Goal: Navigation & Orientation: Find specific page/section

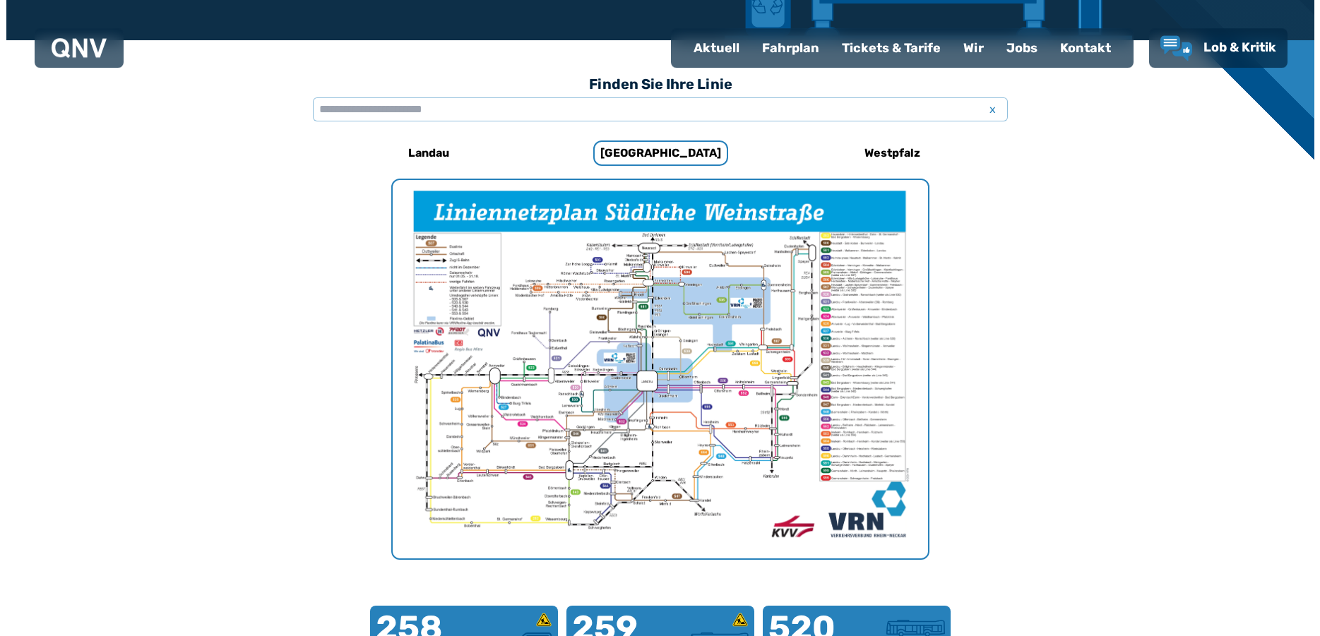
scroll to position [504, 0]
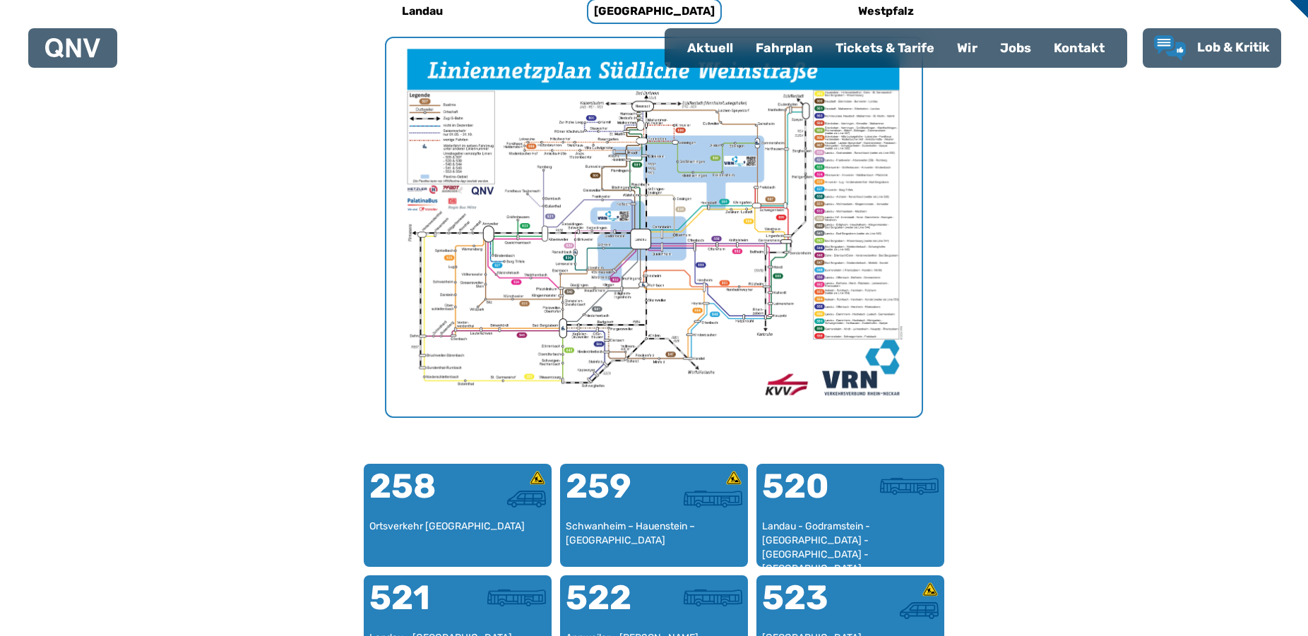
click at [658, 223] on img "1 von 1" at bounding box center [653, 227] width 535 height 379
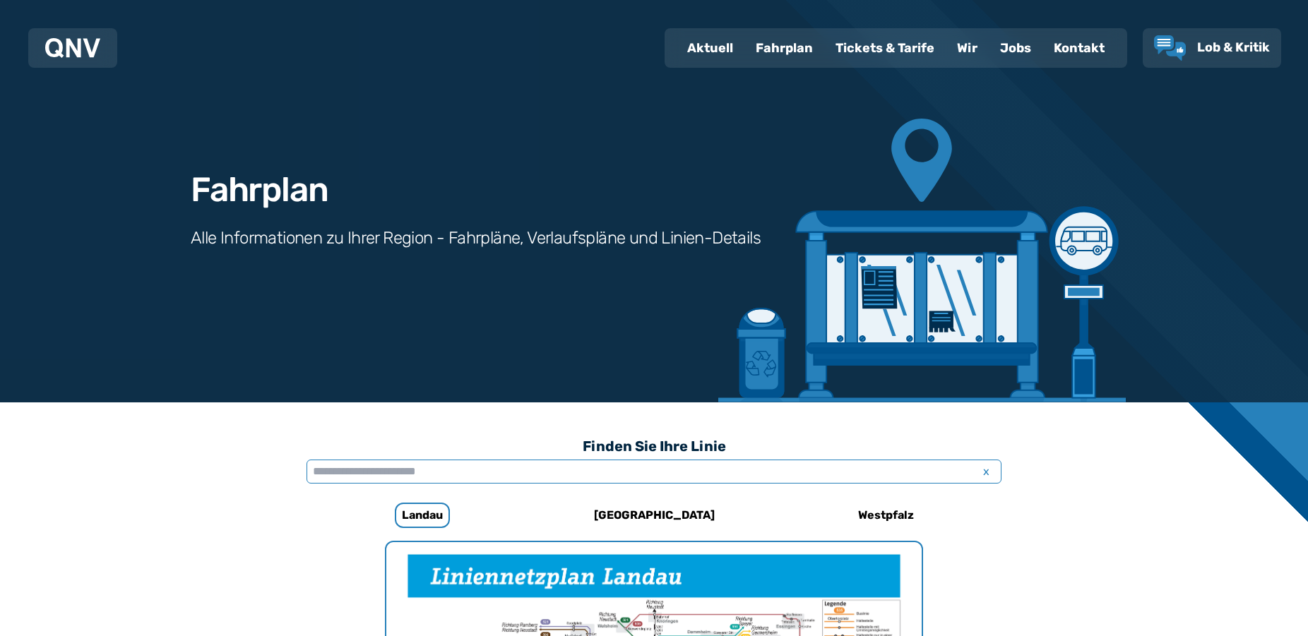
click at [542, 475] on input "text" at bounding box center [654, 472] width 695 height 24
click at [725, 45] on div "Aktuell" at bounding box center [710, 48] width 69 height 37
select select "*"
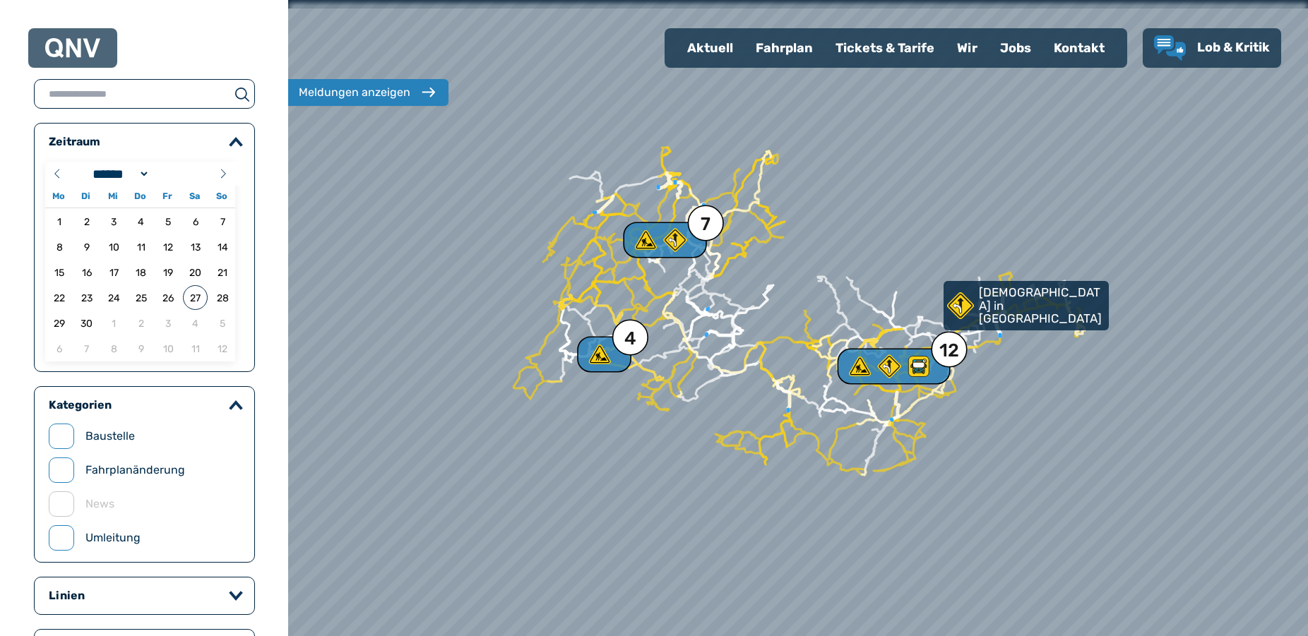
click at [763, 48] on div "Fahrplan" at bounding box center [784, 48] width 80 height 37
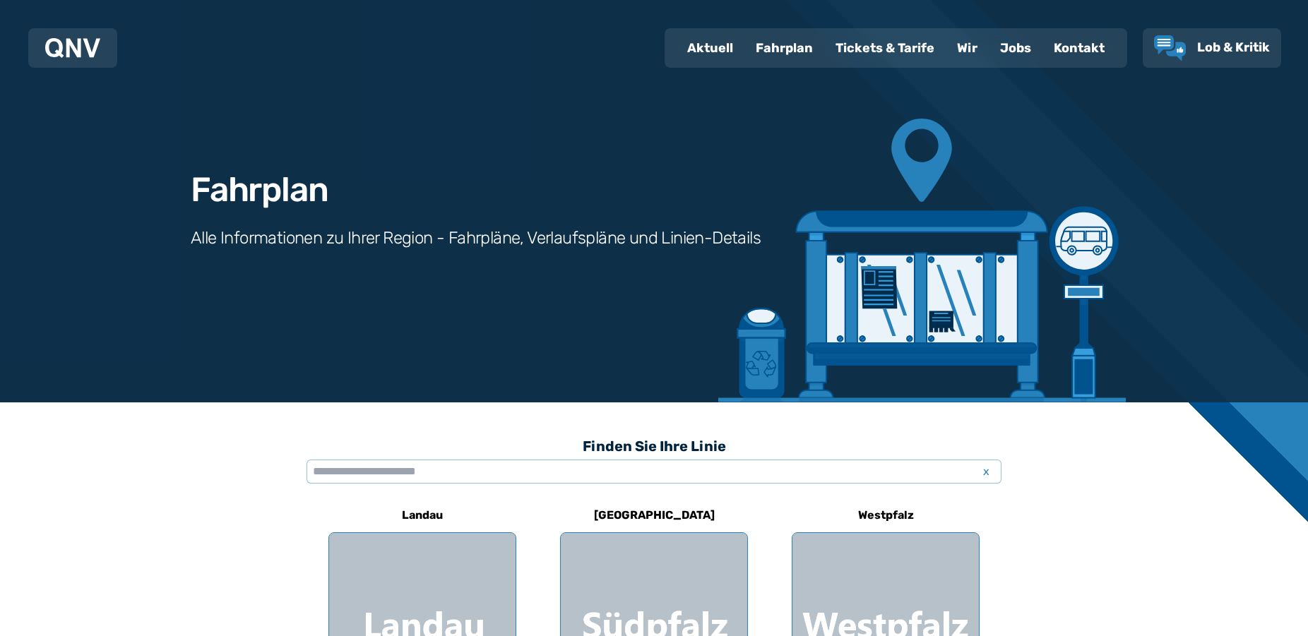
click at [866, 48] on div "Tickets & Tarife" at bounding box center [884, 48] width 121 height 37
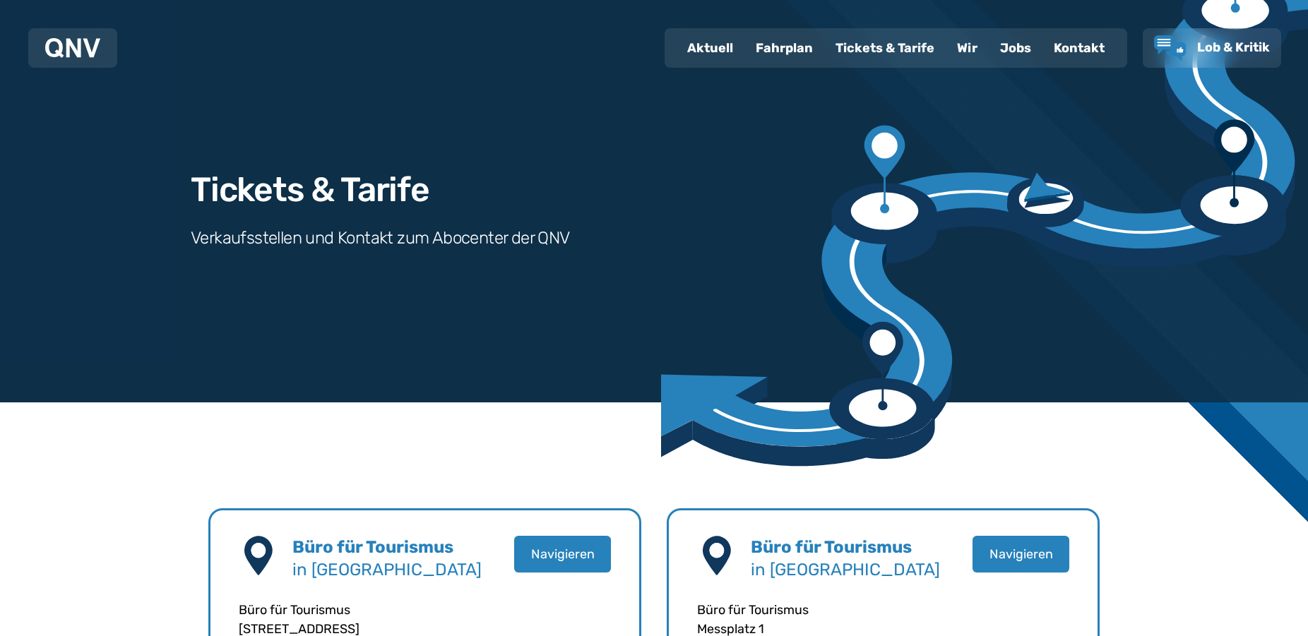
click at [791, 49] on div "Fahrplan" at bounding box center [784, 48] width 80 height 37
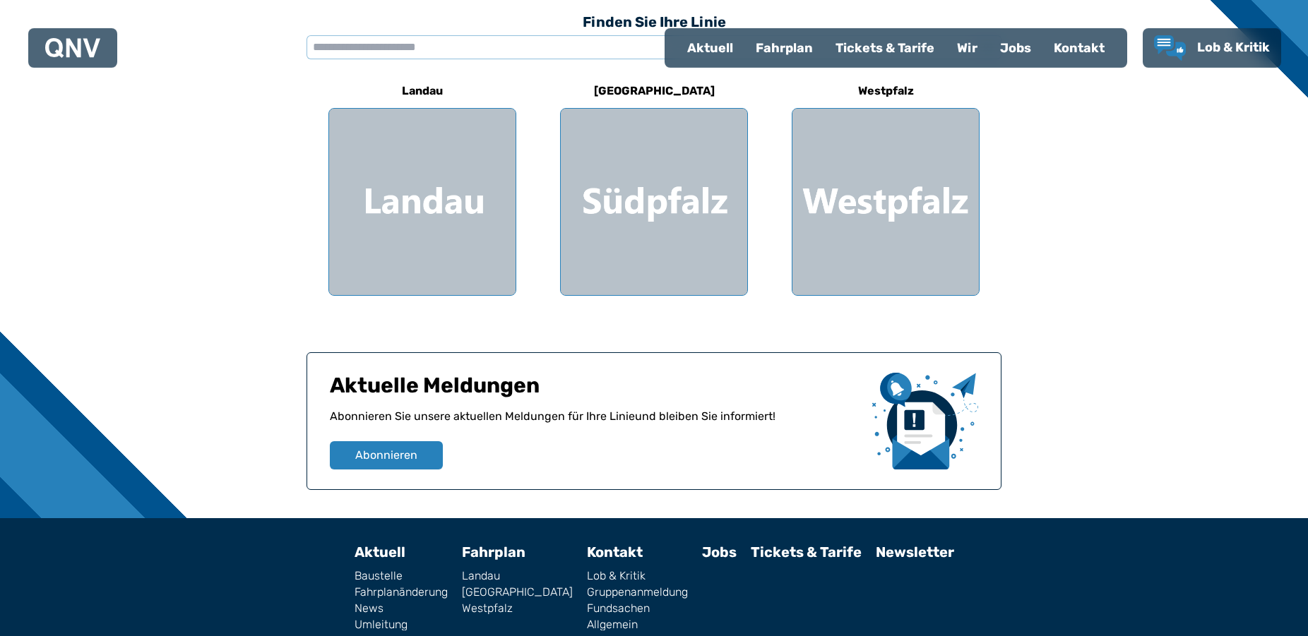
scroll to position [484, 0]
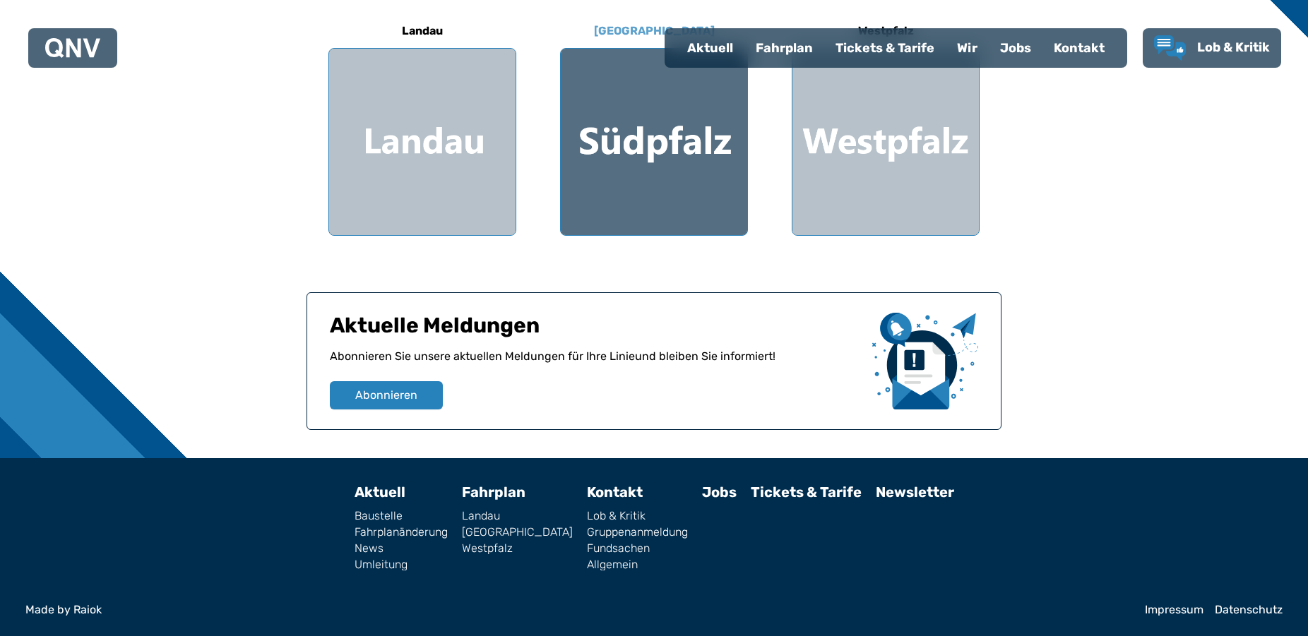
click at [672, 142] on div at bounding box center [654, 142] width 186 height 186
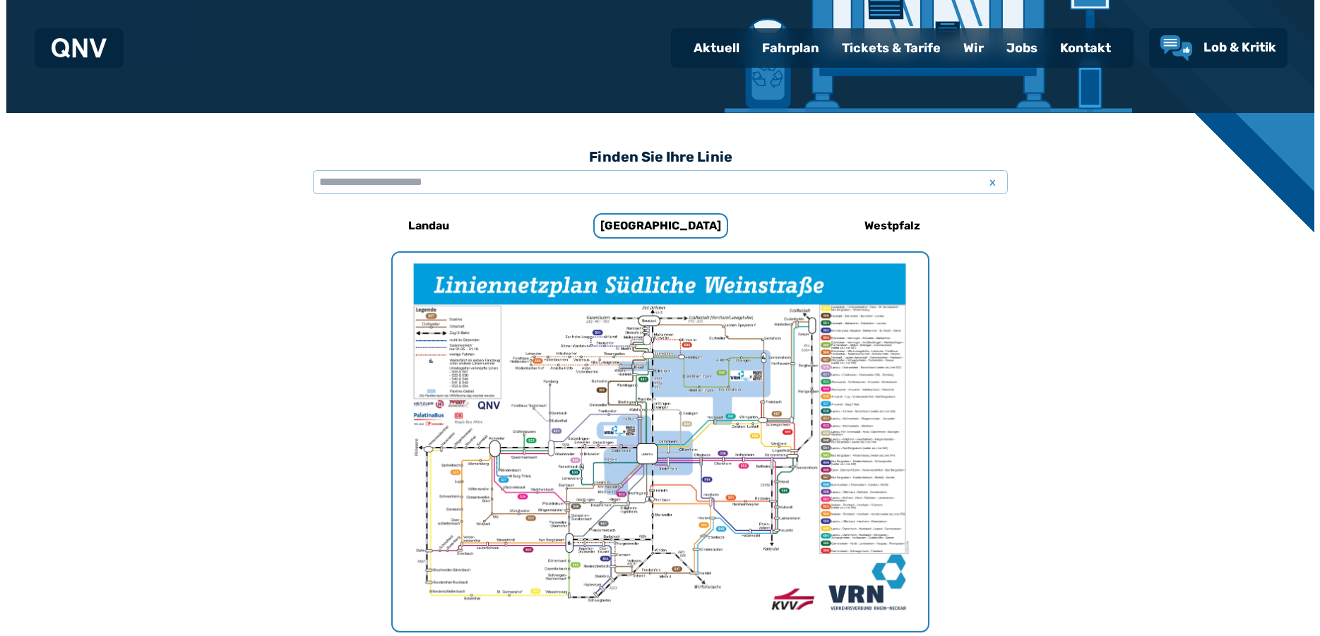
scroll to position [291, 0]
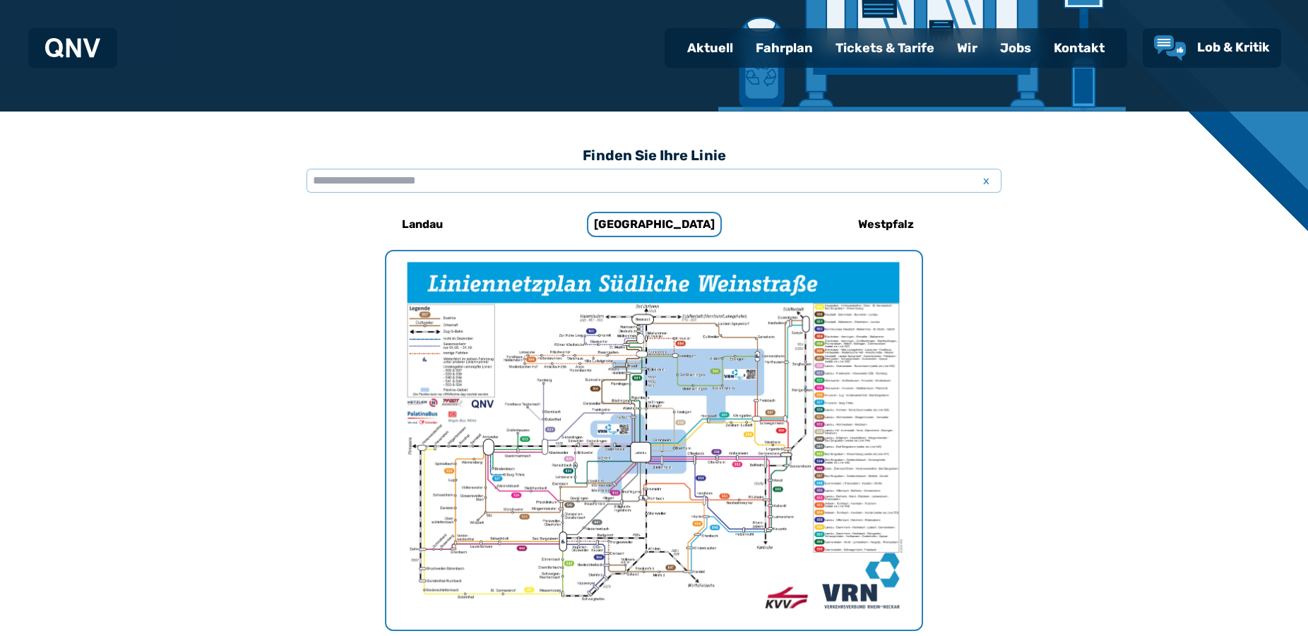
click at [682, 382] on img "1 von 1" at bounding box center [653, 440] width 535 height 379
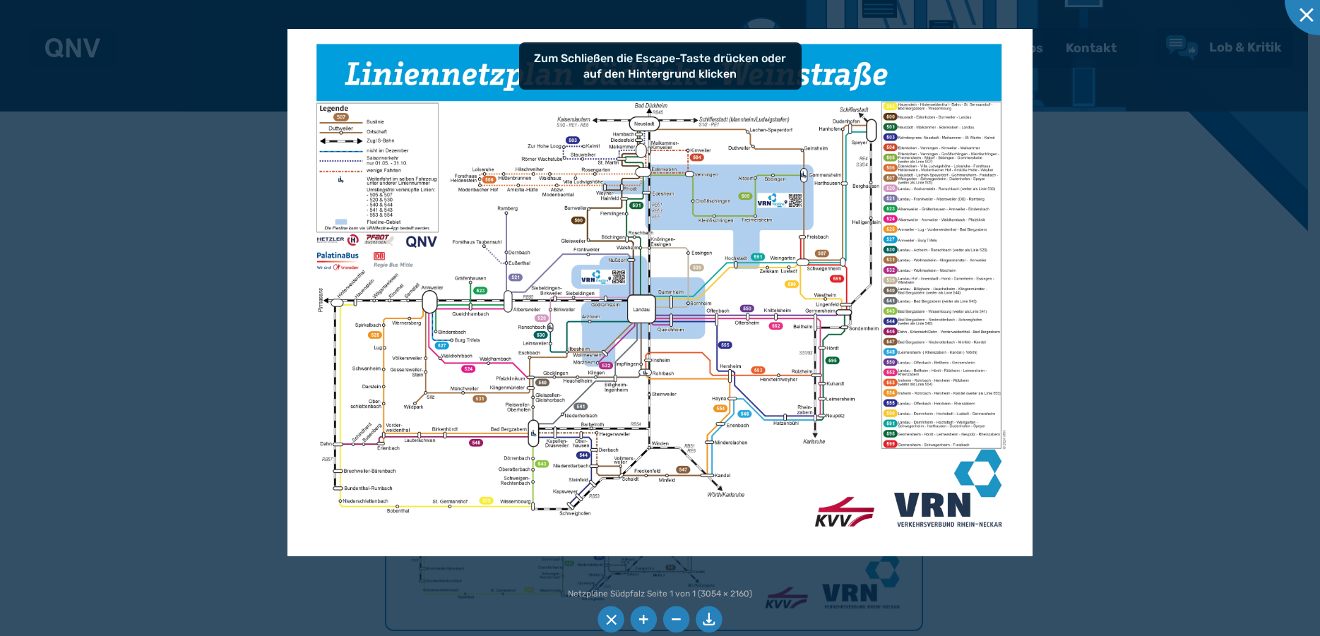
click at [1057, 357] on div at bounding box center [660, 318] width 1320 height 636
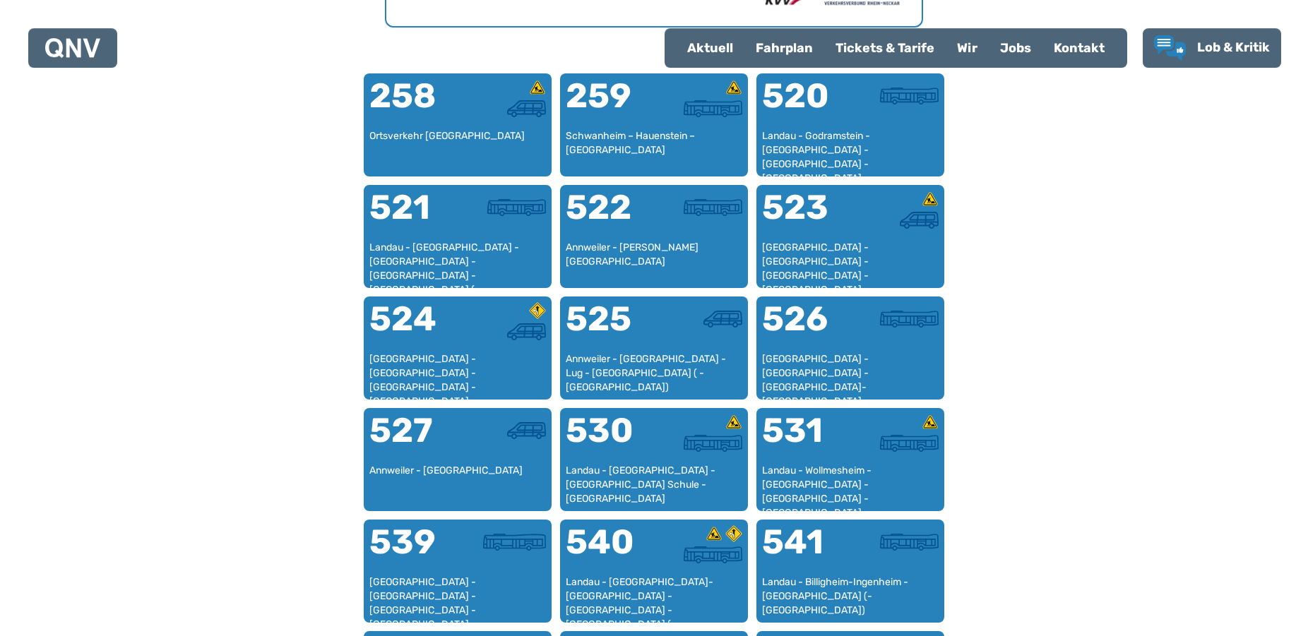
scroll to position [867, 0]
